Goal: Task Accomplishment & Management: Use online tool/utility

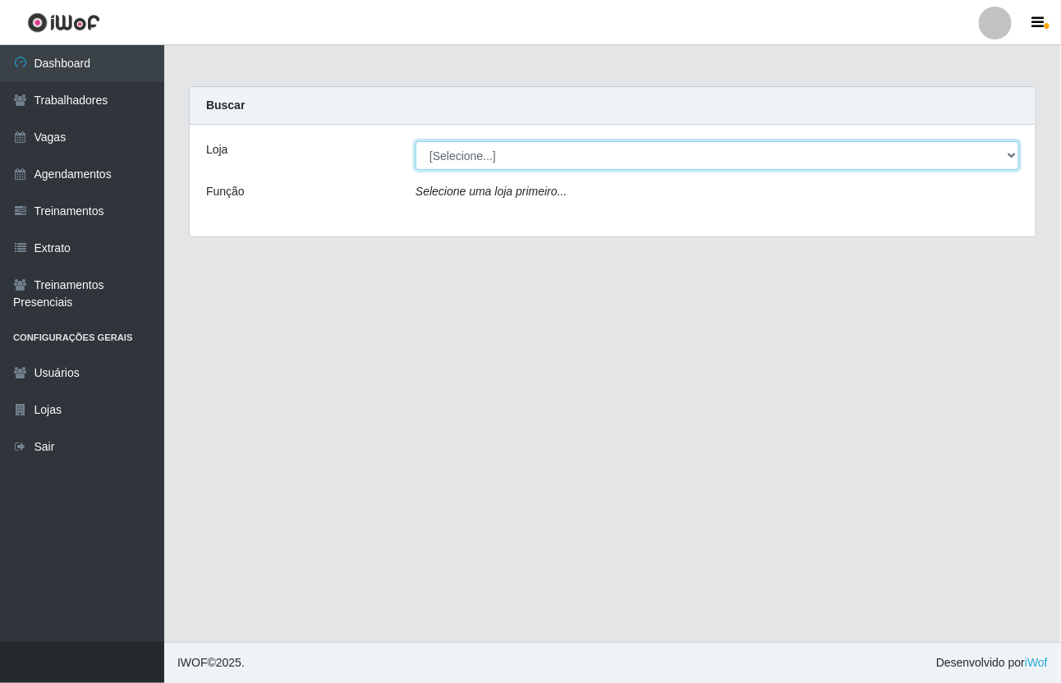
click at [1007, 156] on select "[Selecione...] [GEOGRAPHIC_DATA]" at bounding box center [718, 155] width 604 height 29
select select "65"
click at [416, 141] on select "[Selecione...] [GEOGRAPHIC_DATA]" at bounding box center [718, 155] width 604 height 29
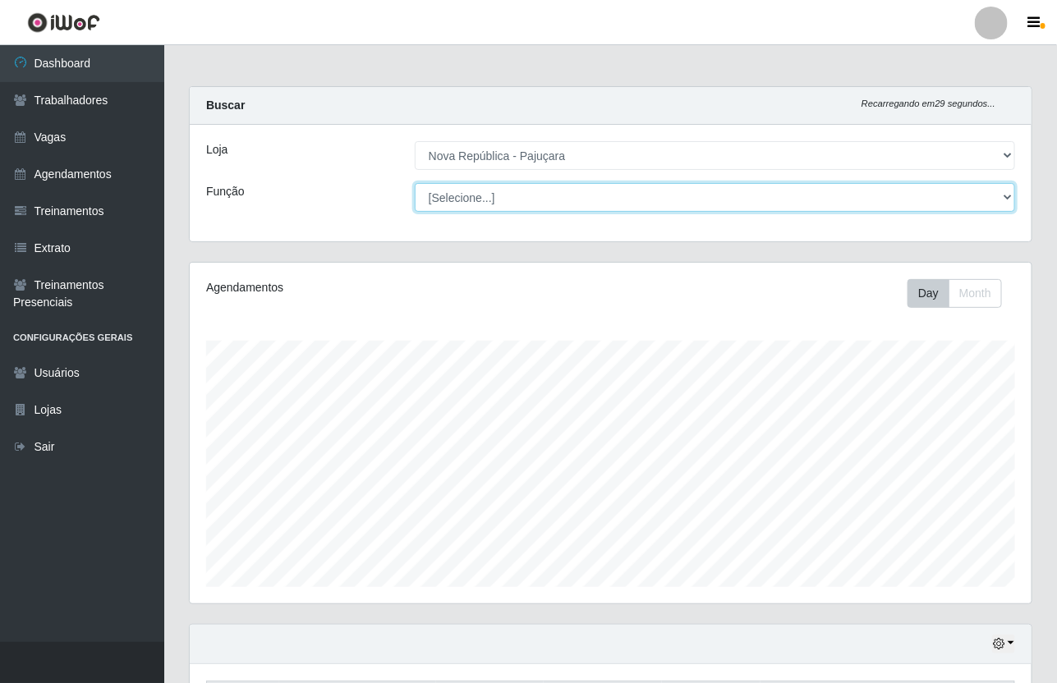
click at [1012, 198] on select "[Selecione...] Balconista Operador de Caixa Repositor" at bounding box center [715, 197] width 601 height 29
select select "22"
click at [415, 183] on select "[Selecione...] Balconista Operador de Caixa Repositor" at bounding box center [715, 197] width 601 height 29
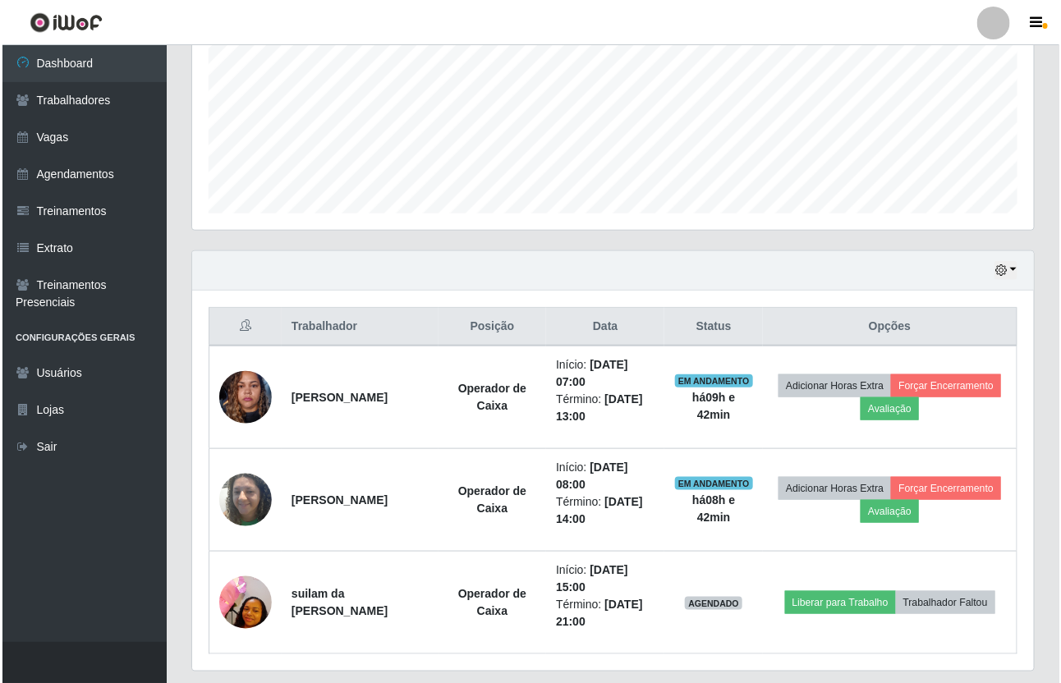
scroll to position [411, 0]
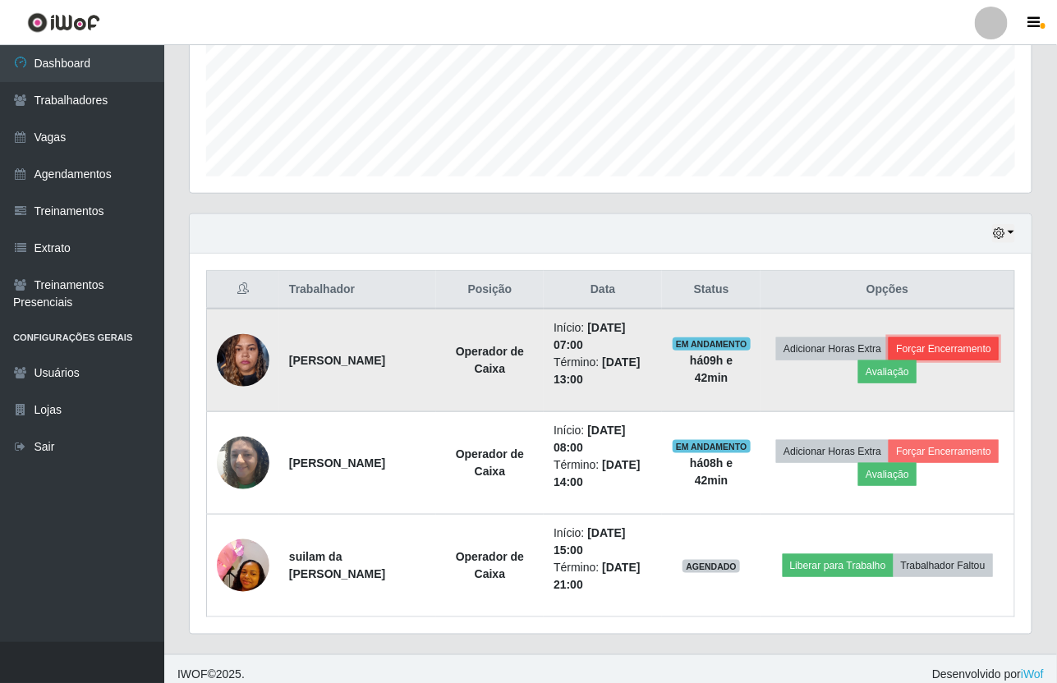
click at [889, 361] on button "Forçar Encerramento" at bounding box center [944, 349] width 110 height 23
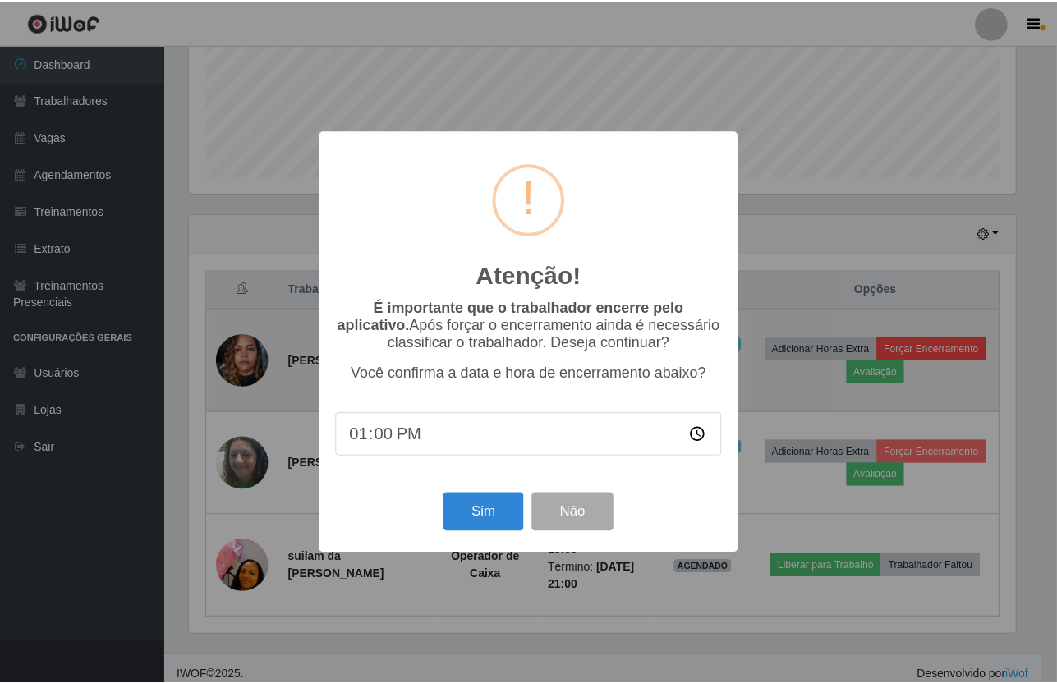
scroll to position [342, 831]
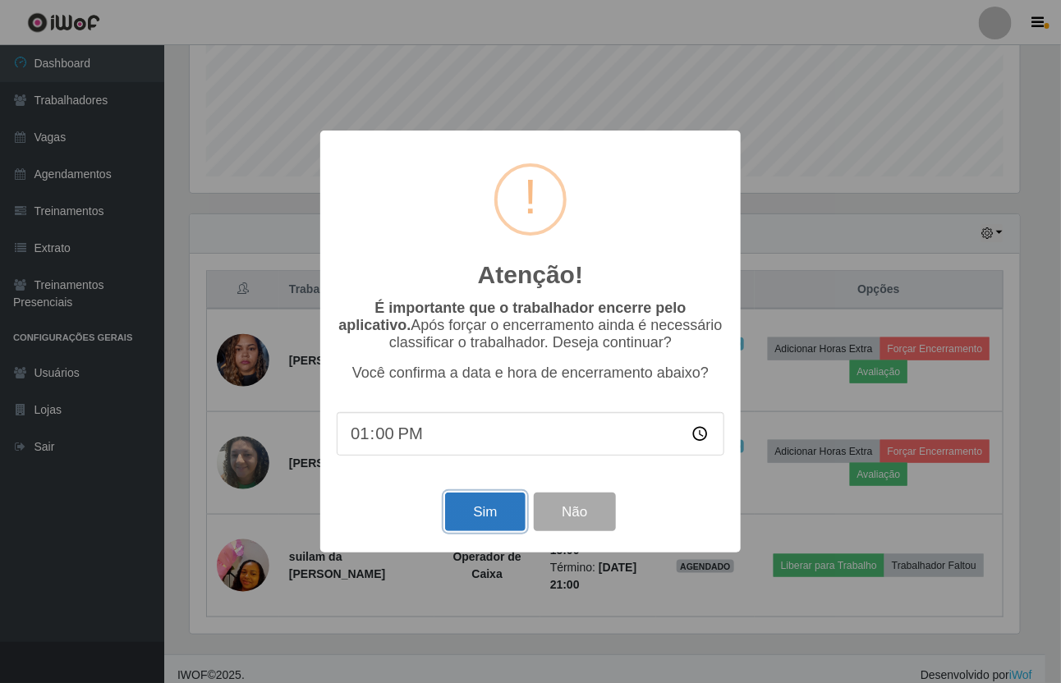
click at [453, 528] on button "Sim" at bounding box center [485, 512] width 80 height 39
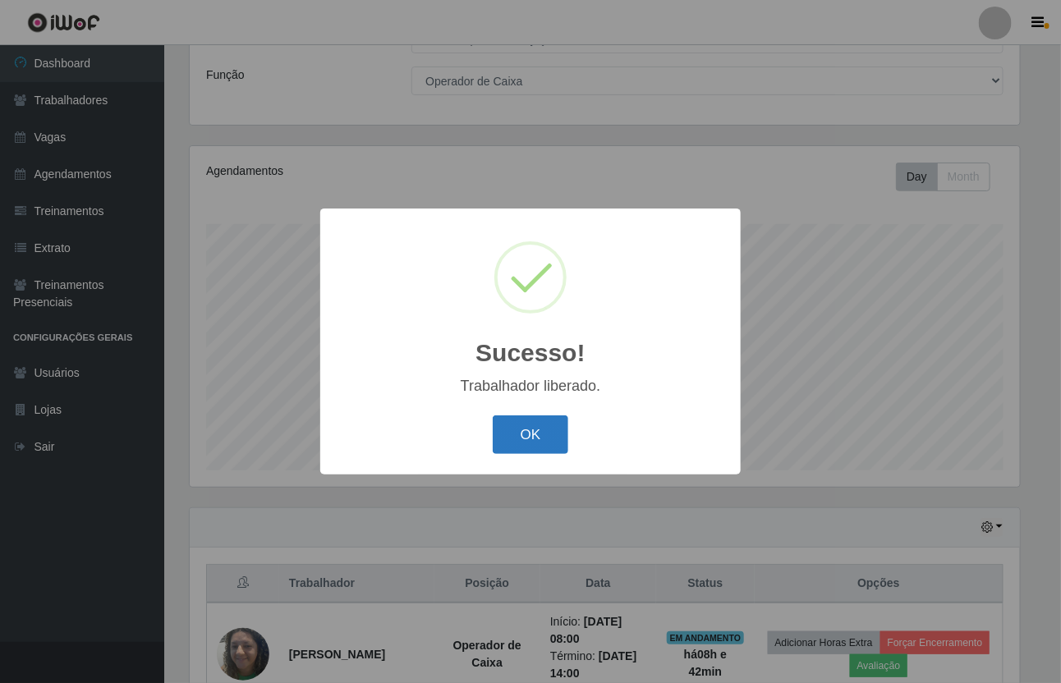
click at [523, 433] on button "OK" at bounding box center [531, 435] width 76 height 39
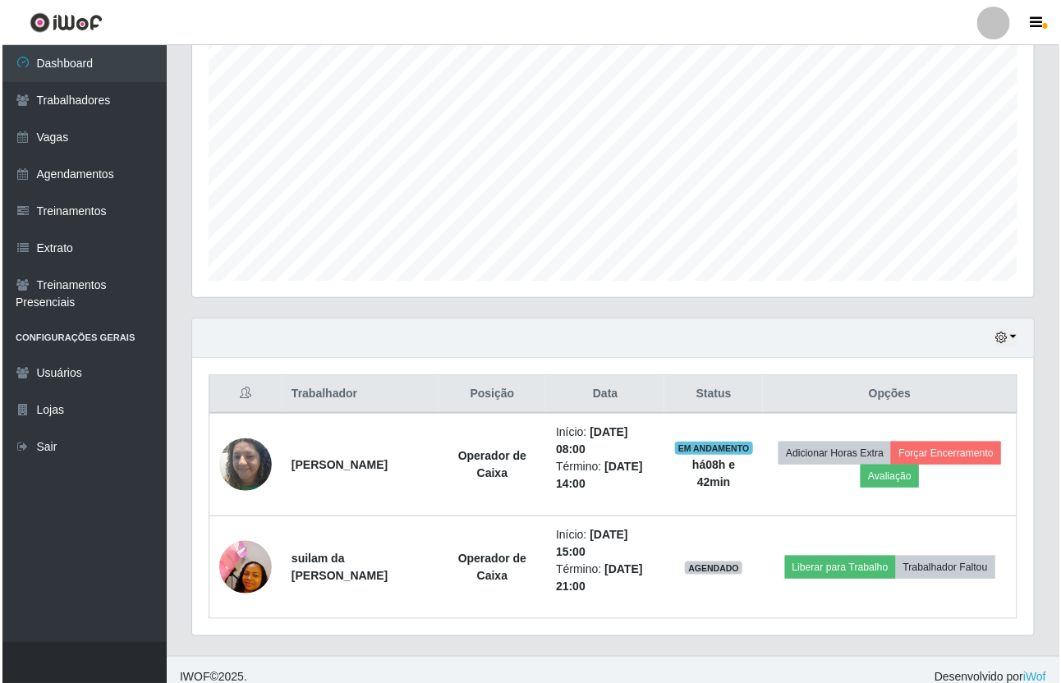
scroll to position [322, 0]
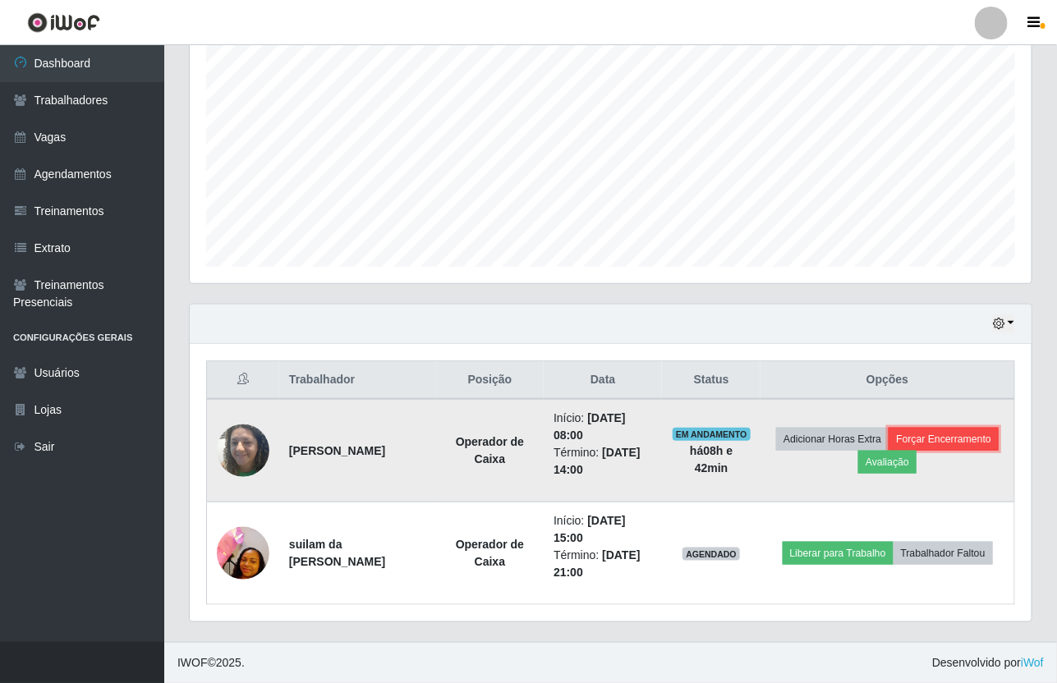
click at [889, 451] on button "Forçar Encerramento" at bounding box center [944, 439] width 110 height 23
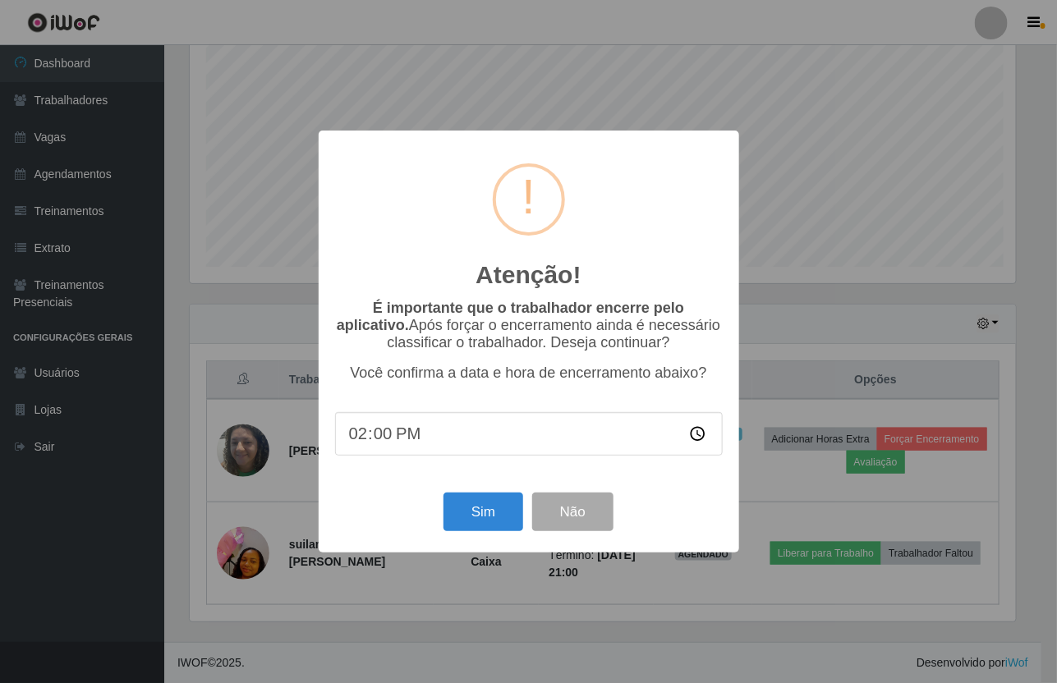
scroll to position [342, 831]
click at [504, 522] on button "Sim" at bounding box center [485, 512] width 80 height 39
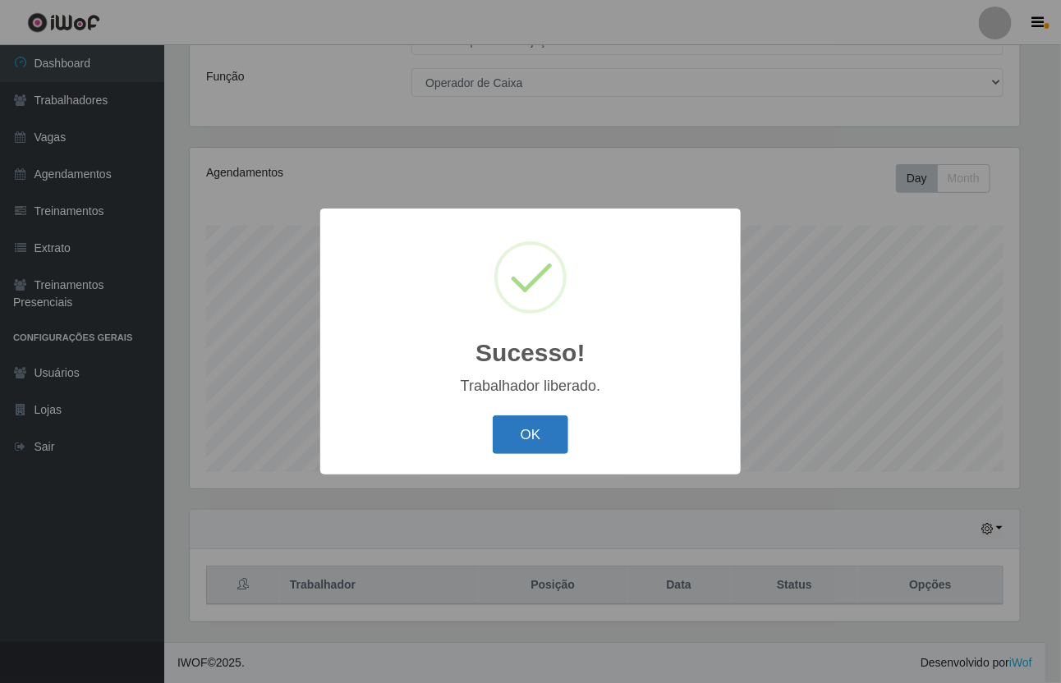
click at [534, 430] on button "OK" at bounding box center [531, 435] width 76 height 39
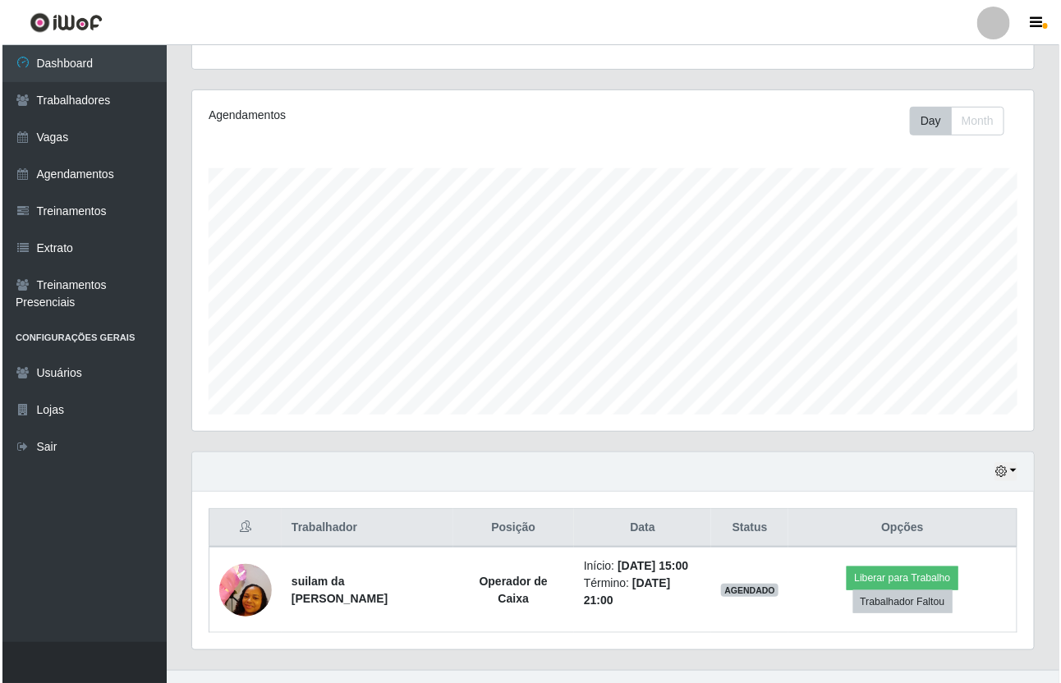
scroll to position [202, 0]
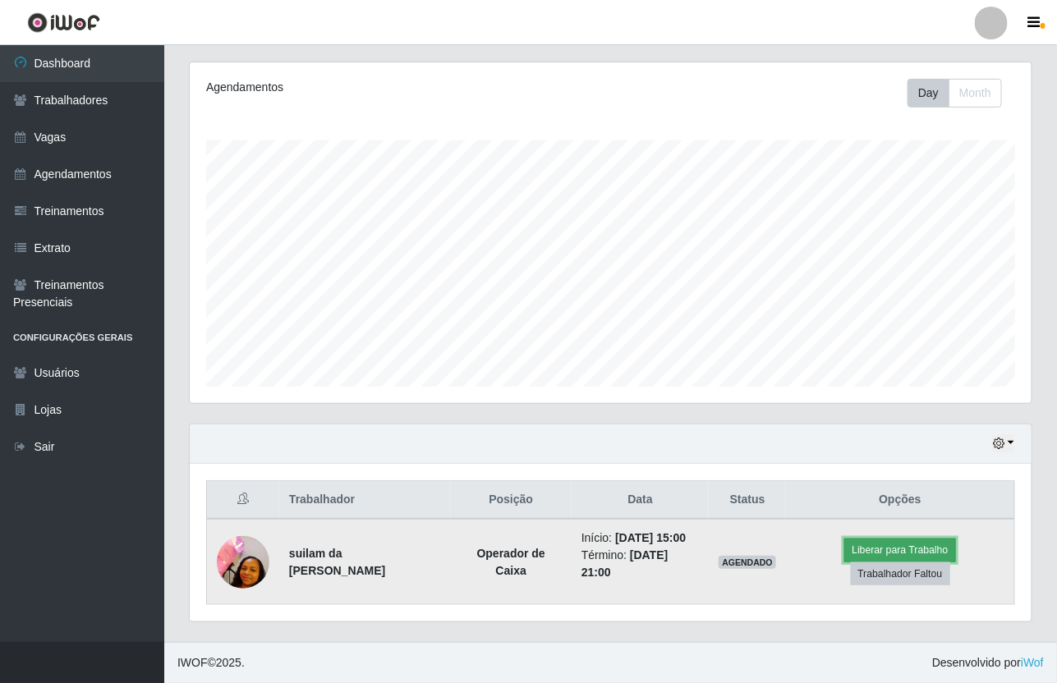
click at [885, 542] on button "Liberar para Trabalho" at bounding box center [899, 550] width 111 height 23
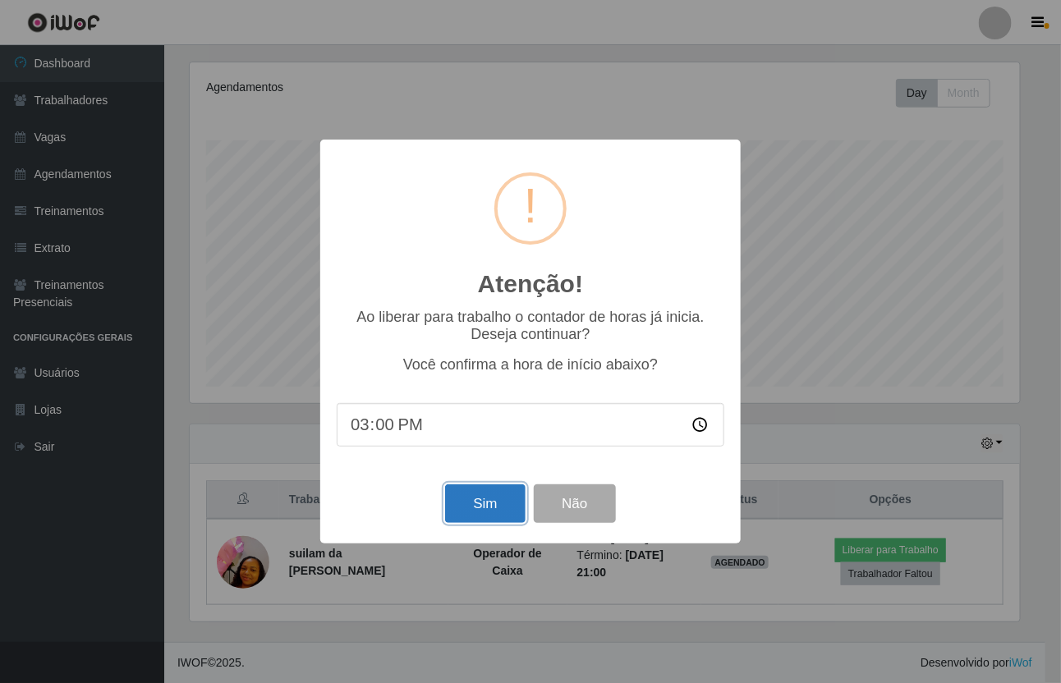
click at [482, 509] on button "Sim" at bounding box center [485, 504] width 80 height 39
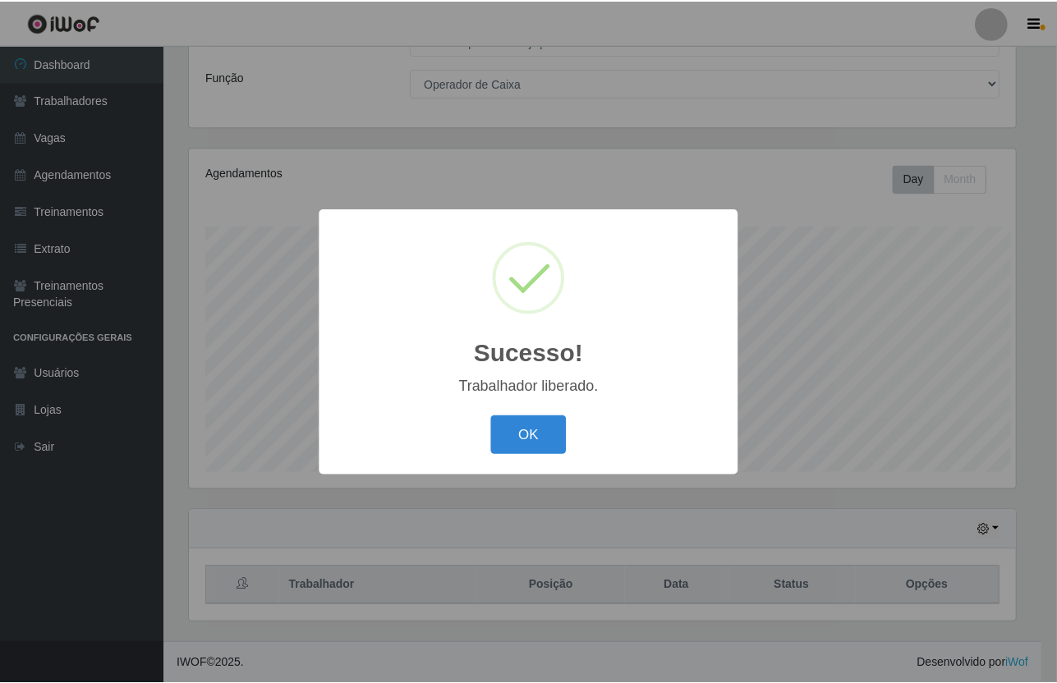
scroll to position [0, 0]
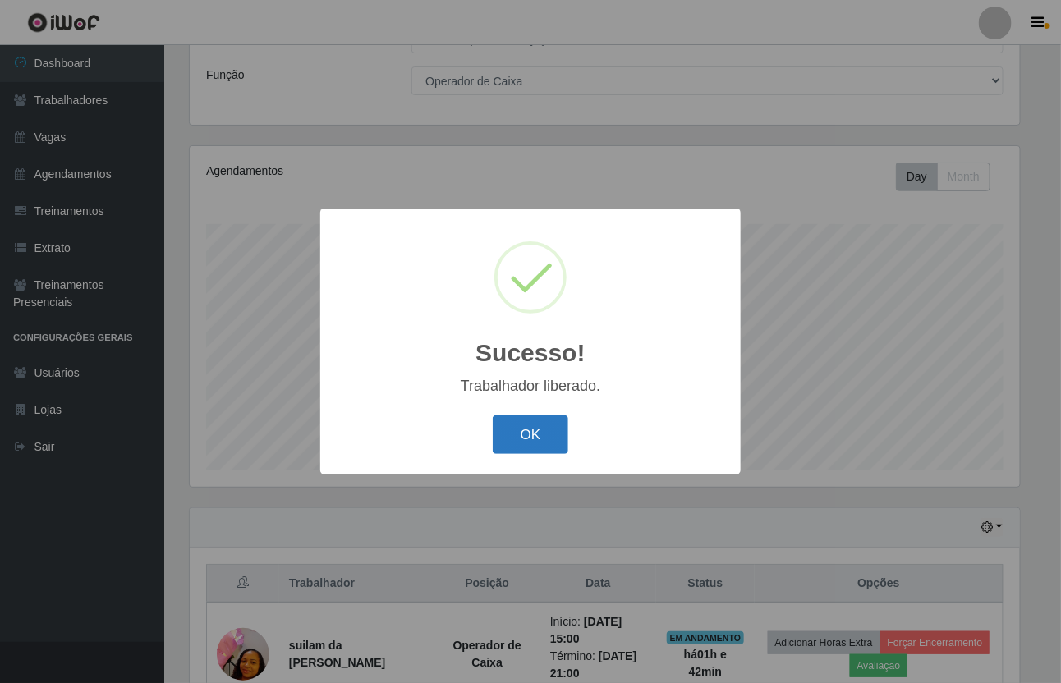
click at [535, 430] on button "OK" at bounding box center [531, 435] width 76 height 39
